Goal: Transaction & Acquisition: Purchase product/service

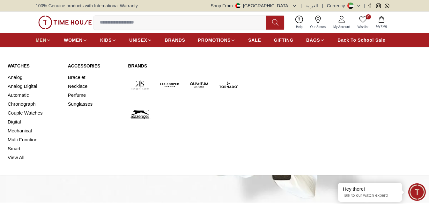
click at [38, 40] on span "MEN" at bounding box center [41, 40] width 11 height 6
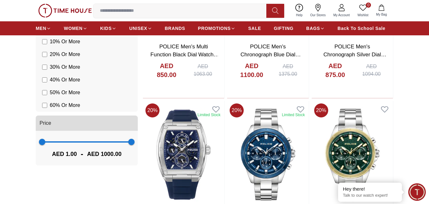
scroll to position [542, 0]
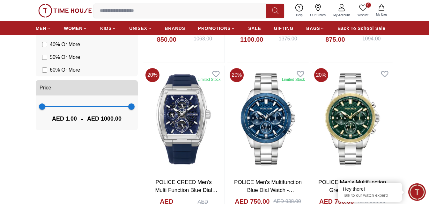
type input "***"
click at [71, 109] on span "329 1000" at bounding box center [86, 107] width 89 height 10
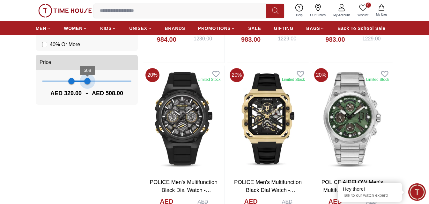
type input "***"
drag, startPoint x: 130, startPoint y: 83, endPoint x: 87, endPoint y: 96, distance: 44.7
click at [87, 96] on div "329 504 AED 329.00 - AED 504.00" at bounding box center [87, 87] width 102 height 35
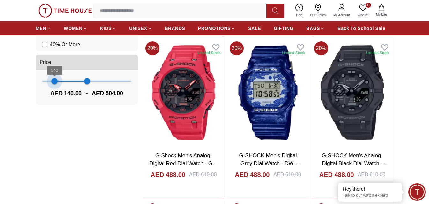
type input "***"
drag, startPoint x: 70, startPoint y: 85, endPoint x: 53, endPoint y: 83, distance: 16.7
click at [53, 83] on span "126" at bounding box center [53, 81] width 6 height 6
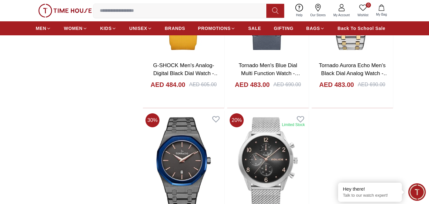
scroll to position [1052, 0]
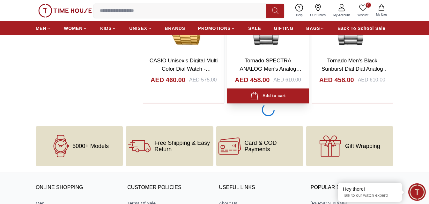
scroll to position [3157, 0]
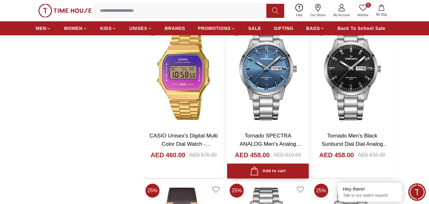
scroll to position [3125, 0]
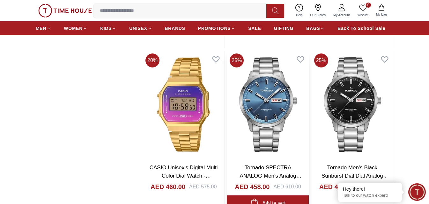
click at [261, 105] on img at bounding box center [267, 105] width 81 height 108
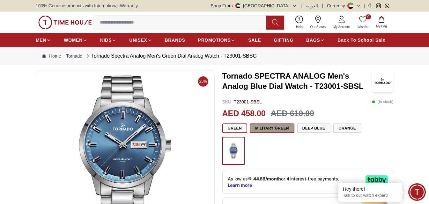
click at [279, 128] on button "Military Green" at bounding box center [272, 129] width 45 height 10
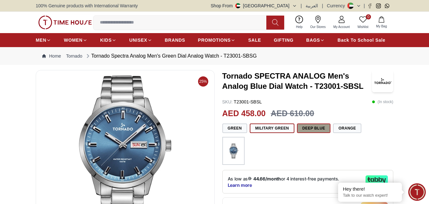
click at [310, 128] on button "Deep Blue" at bounding box center [314, 129] width 34 height 10
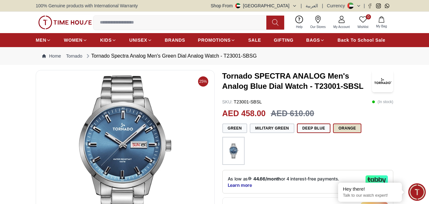
click at [334, 132] on button "Orange" at bounding box center [347, 129] width 28 height 10
click at [243, 132] on button "Green" at bounding box center [234, 129] width 25 height 10
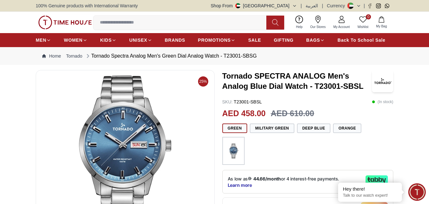
click at [242, 155] on div at bounding box center [233, 151] width 22 height 28
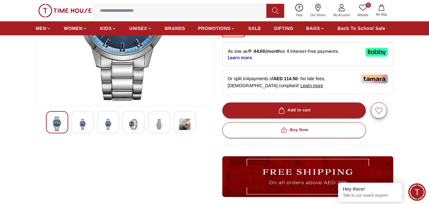
scroll to position [128, 0]
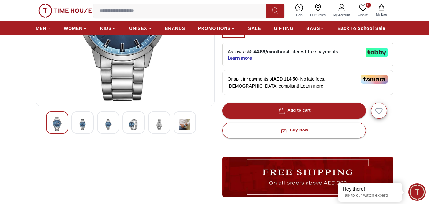
click at [96, 122] on div at bounding box center [125, 123] width 158 height 22
click at [87, 124] on img at bounding box center [82, 125] width 11 height 16
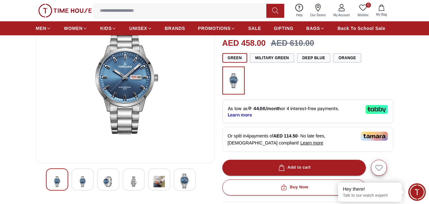
scroll to position [64, 0]
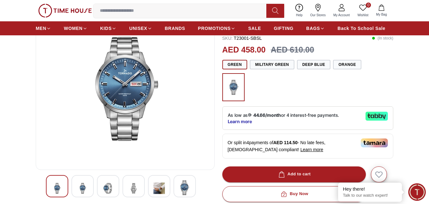
click at [102, 195] on div at bounding box center [108, 186] width 22 height 22
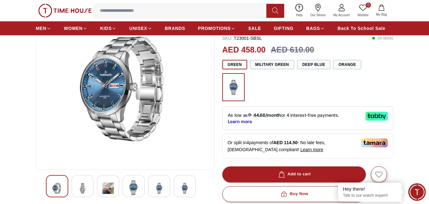
click at [132, 187] on img at bounding box center [133, 188] width 11 height 15
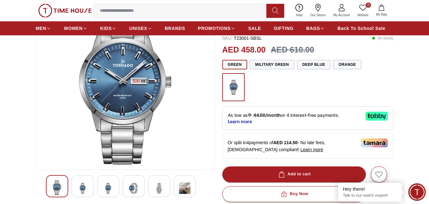
click at [151, 186] on div at bounding box center [159, 186] width 22 height 22
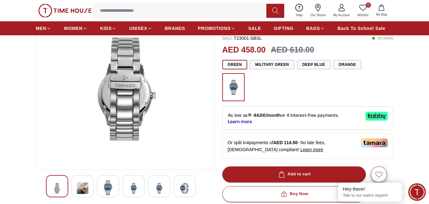
click at [88, 195] on div at bounding box center [82, 186] width 22 height 22
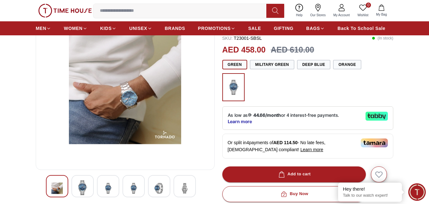
click at [98, 191] on div at bounding box center [108, 186] width 22 height 22
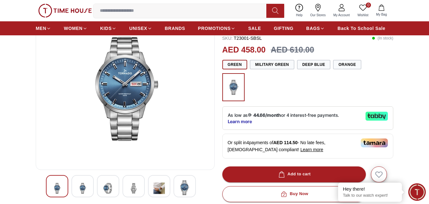
click at [128, 187] on img at bounding box center [133, 189] width 11 height 16
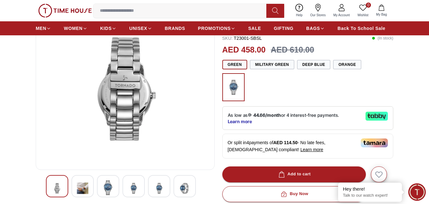
click at [109, 190] on img at bounding box center [107, 188] width 11 height 15
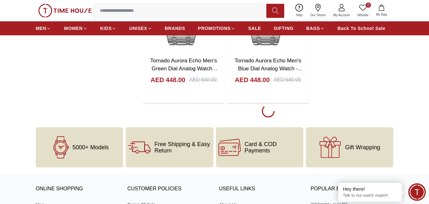
scroll to position [4272, 0]
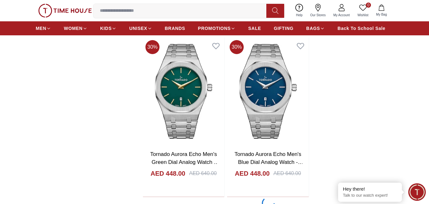
scroll to position [4304, 0]
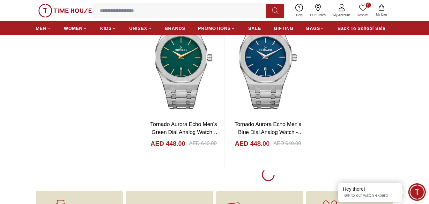
scroll to position [4272, 0]
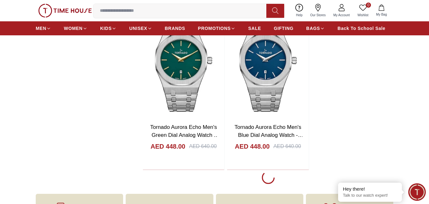
scroll to position [4304, 0]
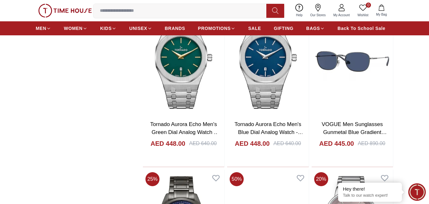
scroll to position [4367, 0]
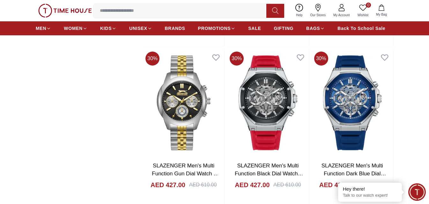
scroll to position [6057, 0]
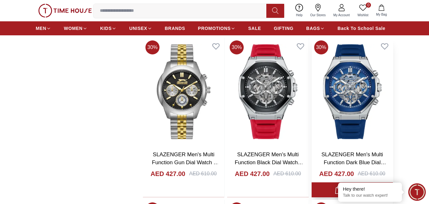
click at [361, 152] on link "SLAZENGER Men's Multi Function Dark Blue Dial Watch - SL.9.2390.2.06" at bounding box center [353, 163] width 65 height 22
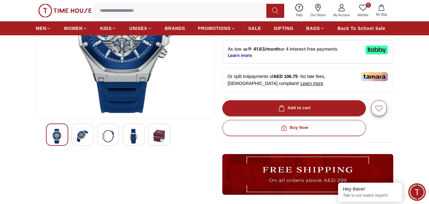
scroll to position [128, 0]
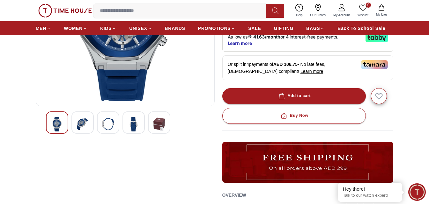
click at [90, 127] on div at bounding box center [82, 123] width 22 height 22
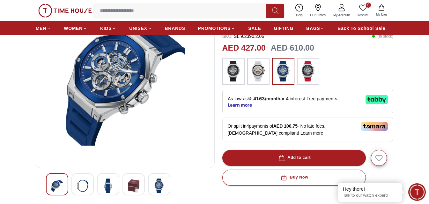
scroll to position [64, 0]
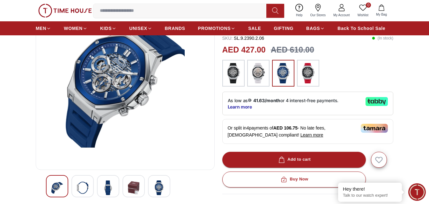
click at [86, 185] on img at bounding box center [82, 188] width 11 height 15
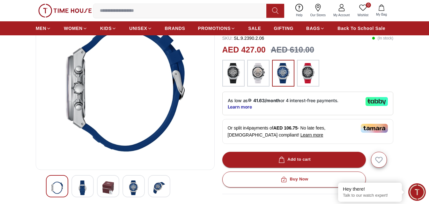
click at [115, 185] on div at bounding box center [108, 186] width 22 height 22
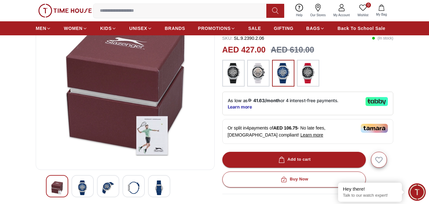
click at [127, 188] on div at bounding box center [133, 186] width 22 height 22
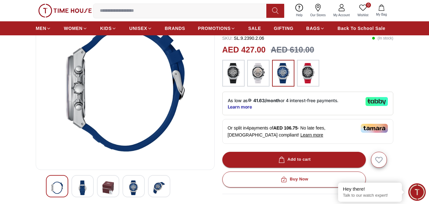
click at [151, 188] on div at bounding box center [159, 186] width 22 height 22
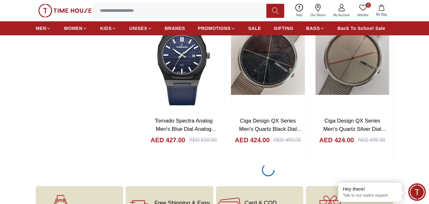
scroll to position [6412, 0]
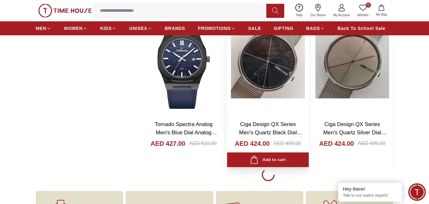
scroll to position [6476, 0]
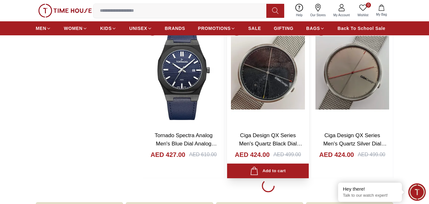
scroll to position [6412, 0]
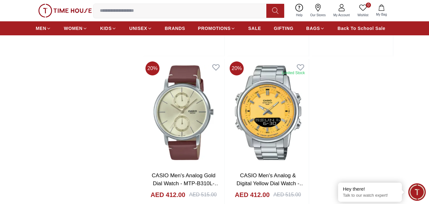
scroll to position [7528, 0]
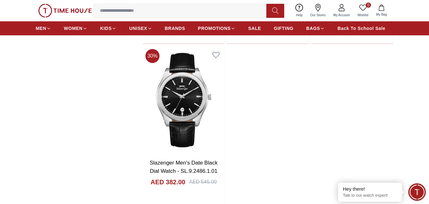
scroll to position [8676, 0]
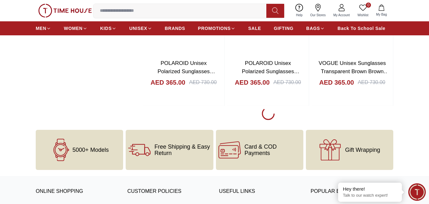
scroll to position [9792, 0]
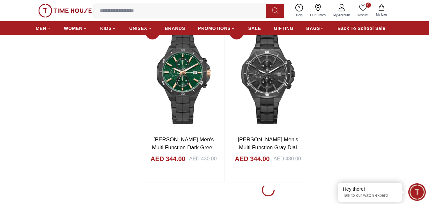
scroll to position [10780, 0]
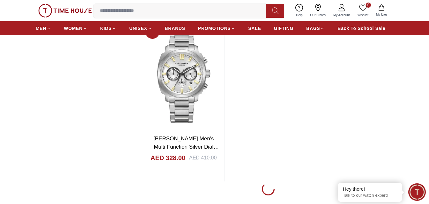
scroll to position [11928, 0]
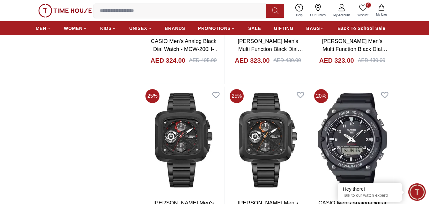
scroll to position [12980, 0]
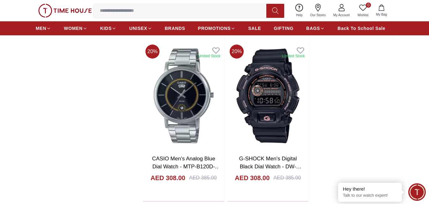
scroll to position [14128, 0]
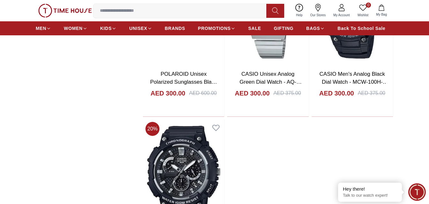
scroll to position [15085, 0]
